Goal: Check status

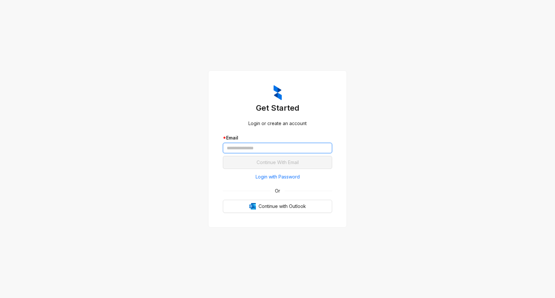
click at [251, 151] on input "text" at bounding box center [277, 148] width 109 height 10
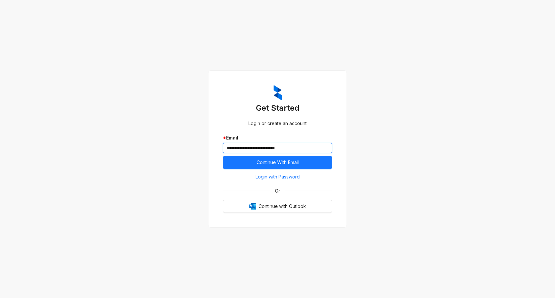
type input "**********"
click at [223, 156] on button "Continue With Email" at bounding box center [277, 162] width 109 height 13
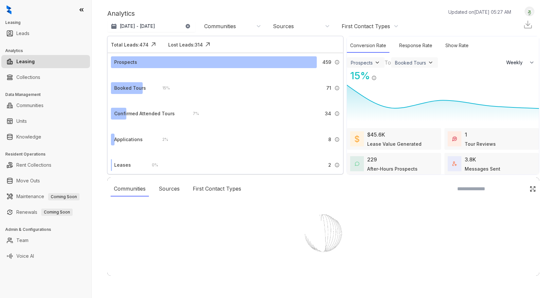
select select "******"
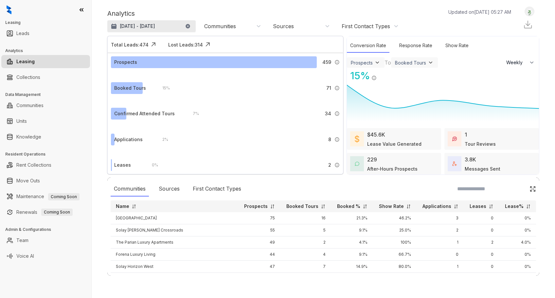
click at [134, 25] on p "[DATE] - [DATE]" at bounding box center [137, 26] width 35 height 7
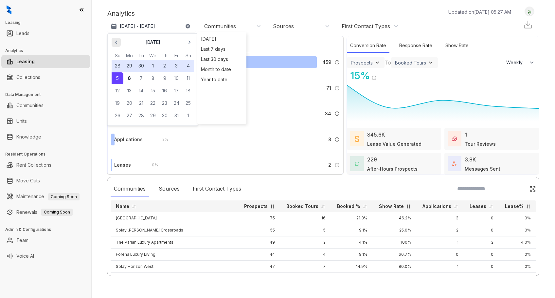
click at [117, 43] on icon "button" at bounding box center [116, 42] width 7 height 7
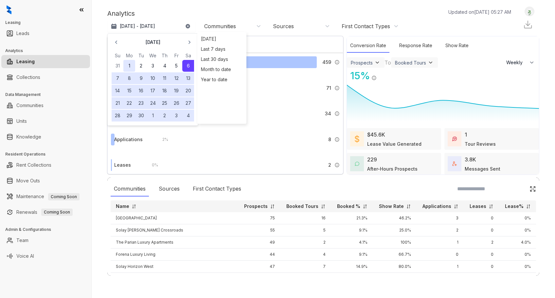
click at [132, 63] on button "1" at bounding box center [129, 66] width 12 height 12
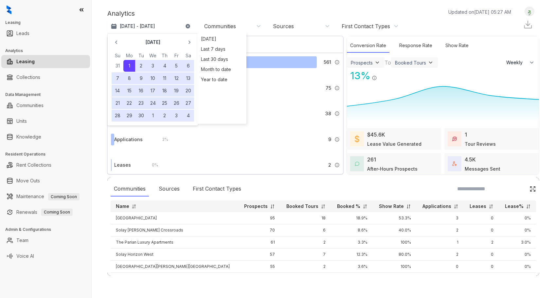
click at [143, 117] on button "30" at bounding box center [141, 116] width 12 height 12
click at [171, 8] on div "Analytics Updated on [DATE] 05:27 AM [DATE] - [DATE] [DATE] Su Mo Tu We Th Fr S…" at bounding box center [323, 20] width 432 height 26
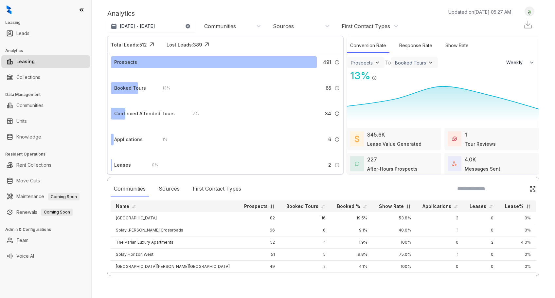
click at [245, 27] on div "Communities" at bounding box center [232, 26] width 57 height 7
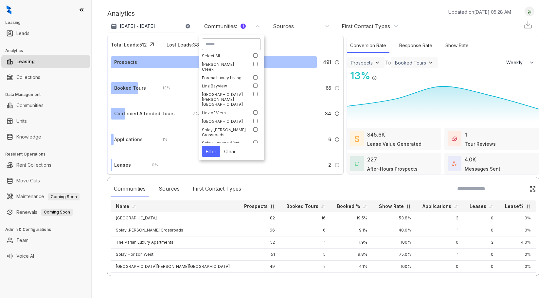
click at [213, 148] on button "Filter" at bounding box center [211, 151] width 18 height 11
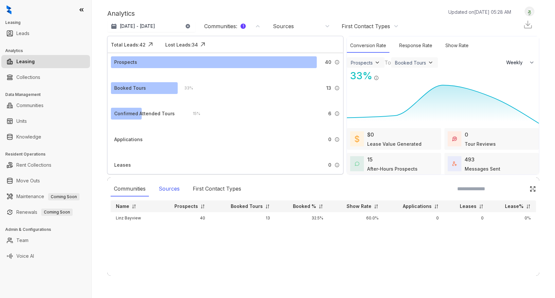
click at [174, 191] on div "Sources" at bounding box center [168, 188] width 27 height 15
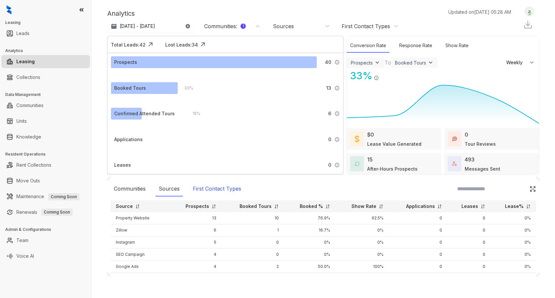
click at [220, 190] on div "First Contact Types" at bounding box center [216, 188] width 55 height 15
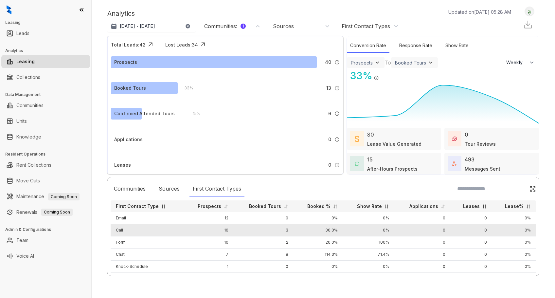
scroll to position [9, 0]
